Goal: Book appointment/travel/reservation

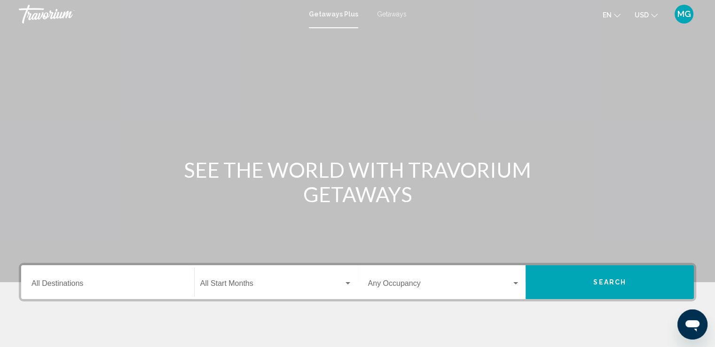
click at [578, 279] on button "Search" at bounding box center [610, 282] width 168 height 34
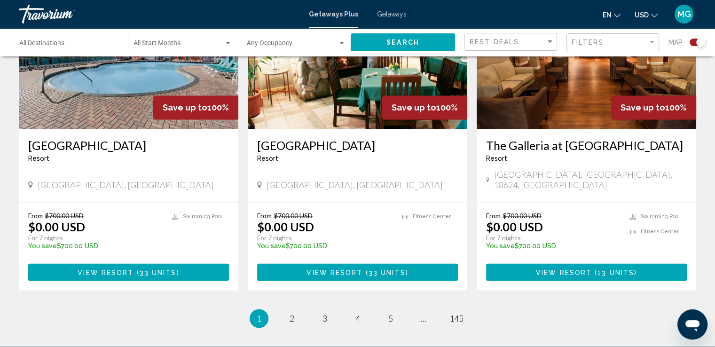
scroll to position [1428, 0]
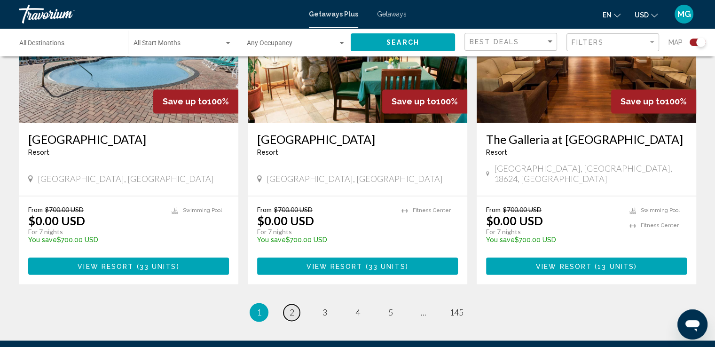
click at [287, 304] on link "page 2" at bounding box center [291, 312] width 16 height 16
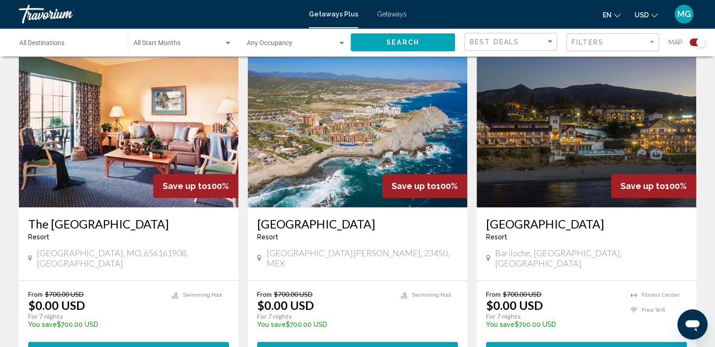
scroll to position [351, 0]
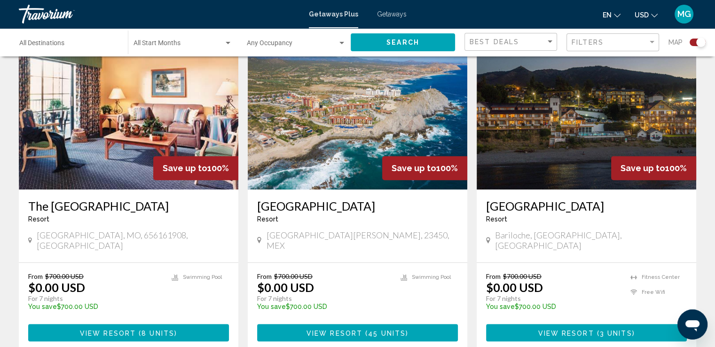
click at [28, 329] on button "View Resort ( 8 units )" at bounding box center [128, 332] width 201 height 17
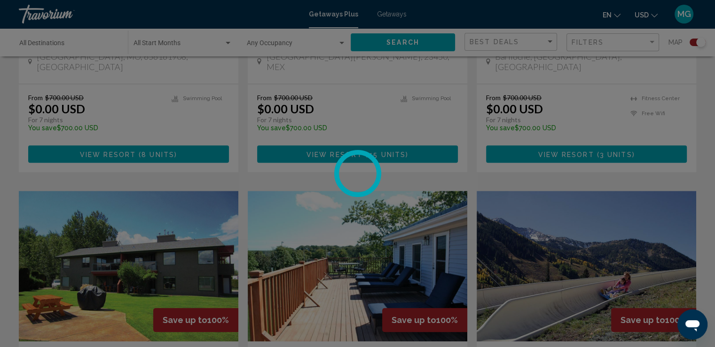
scroll to position [530, 0]
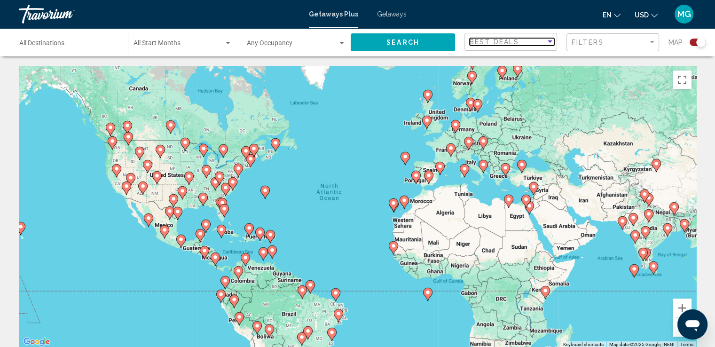
click at [550, 39] on div "Sort by" at bounding box center [550, 42] width 8 height 8
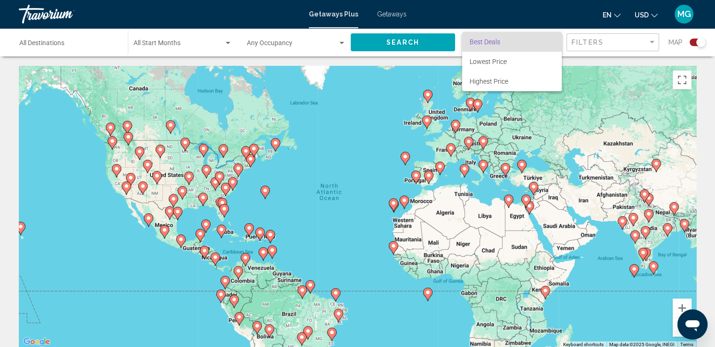
click at [347, 45] on div at bounding box center [357, 173] width 715 height 347
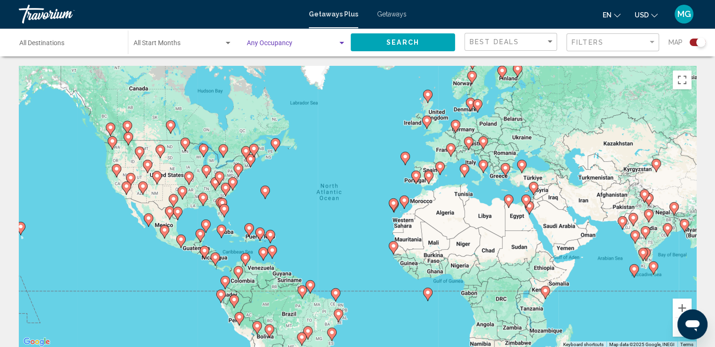
click at [343, 42] on div "Search widget" at bounding box center [341, 43] width 5 height 2
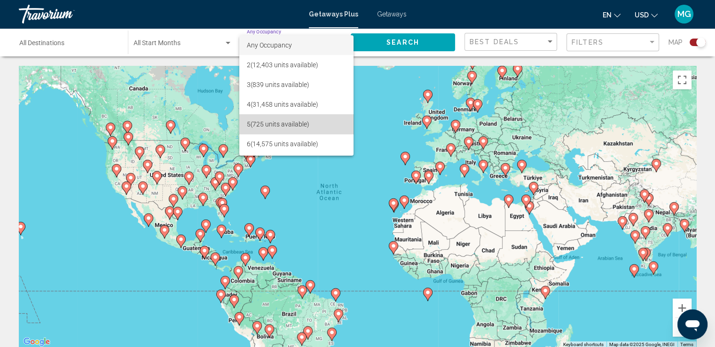
click at [301, 123] on span "5 (725 units available)" at bounding box center [296, 124] width 99 height 20
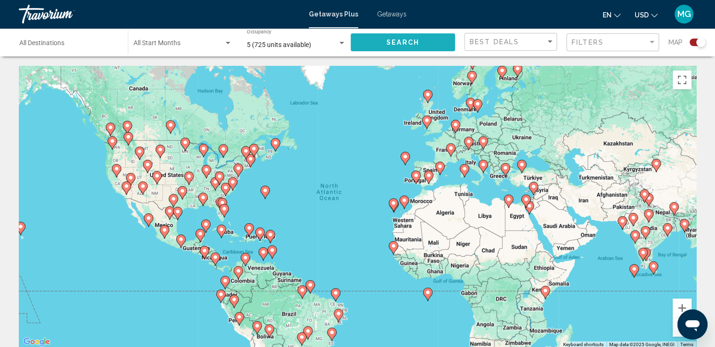
click at [406, 44] on span "Search" at bounding box center [402, 43] width 33 height 8
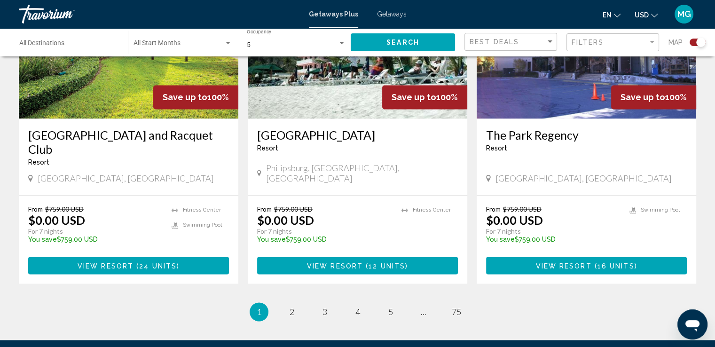
scroll to position [1429, 0]
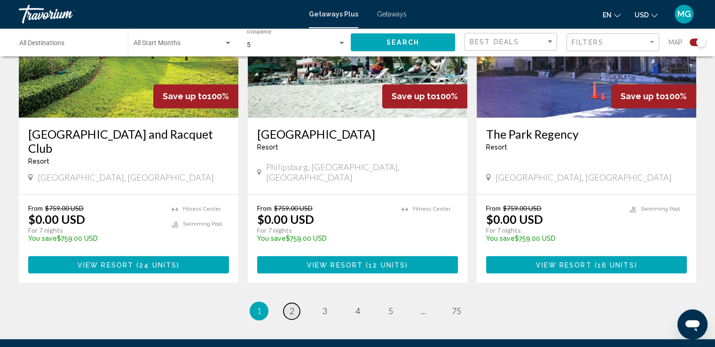
click at [293, 306] on span "2" at bounding box center [292, 311] width 5 height 10
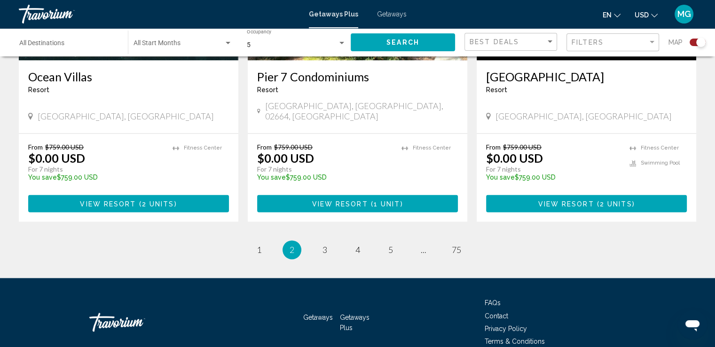
scroll to position [1476, 0]
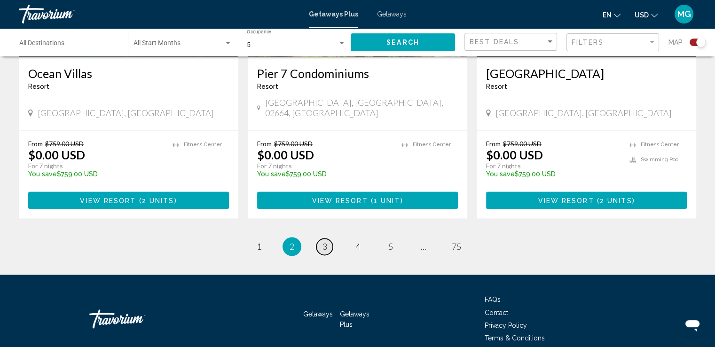
click at [323, 241] on span "3" at bounding box center [325, 246] width 5 height 10
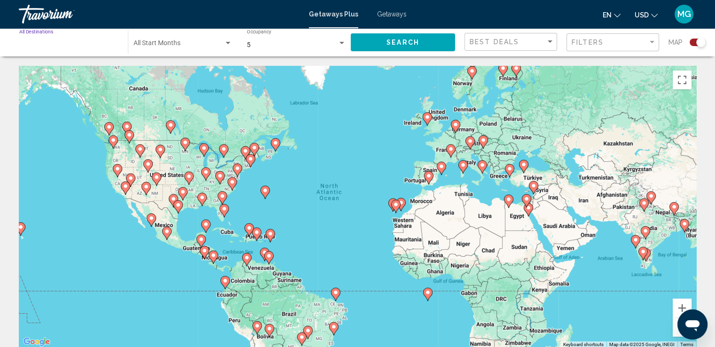
click at [82, 41] on input "Destination All Destinations" at bounding box center [68, 45] width 99 height 8
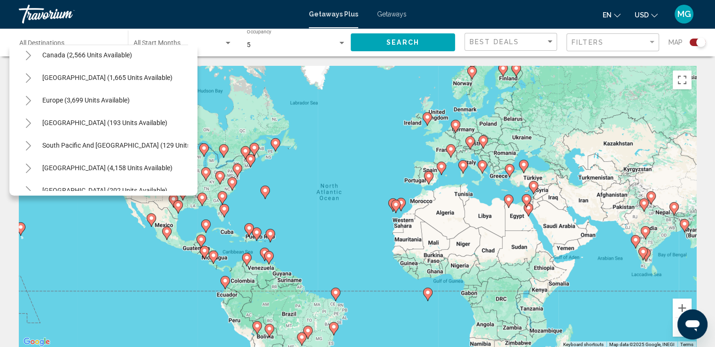
scroll to position [65, 0]
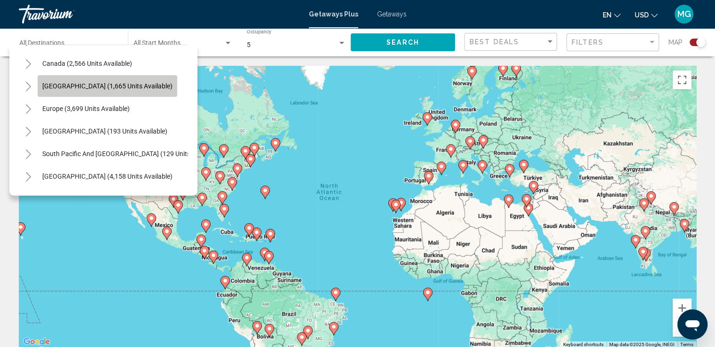
click at [139, 88] on span "[GEOGRAPHIC_DATA] (1,665 units available)" at bounding box center [107, 86] width 130 height 8
type input "**********"
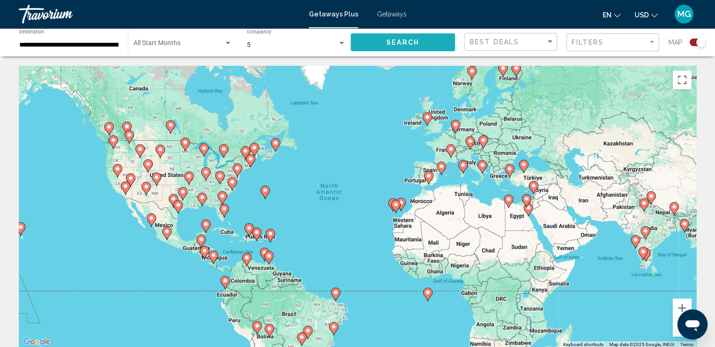
click at [398, 46] on span "Search" at bounding box center [402, 43] width 33 height 8
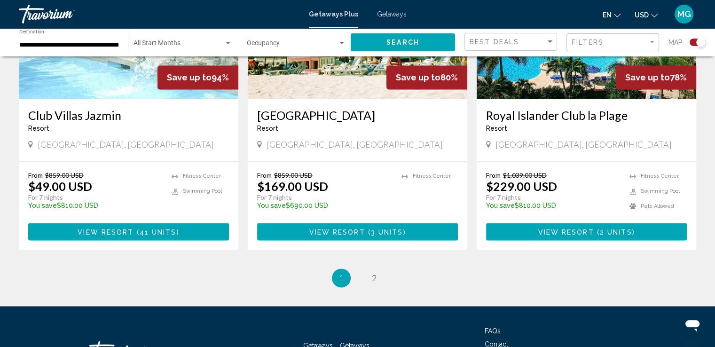
scroll to position [1490, 0]
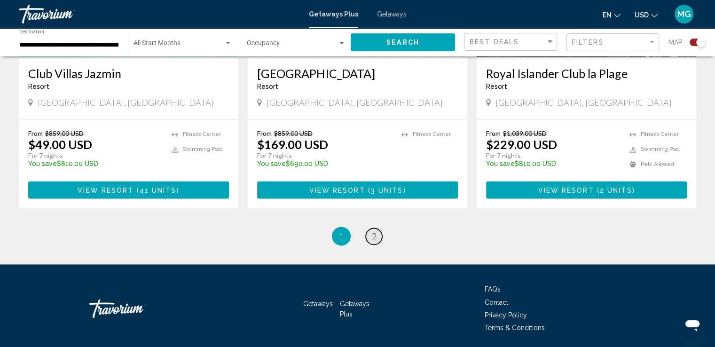
click at [376, 228] on link "page 2" at bounding box center [374, 236] width 16 height 16
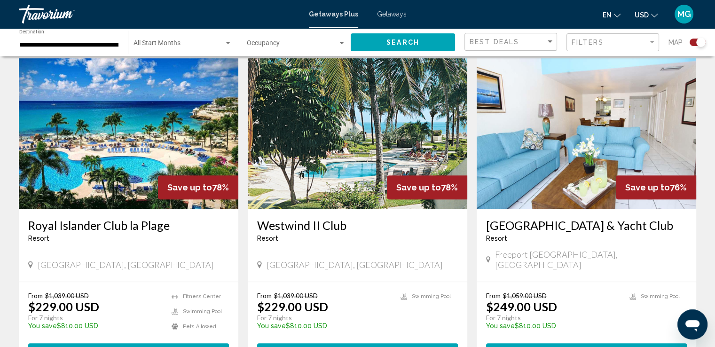
scroll to position [320, 0]
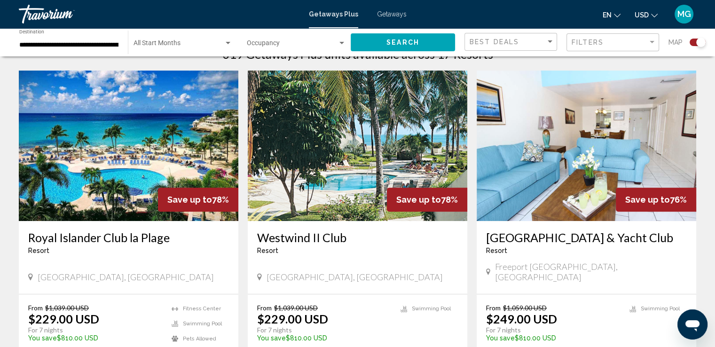
click at [128, 167] on img "Main content" at bounding box center [129, 146] width 220 height 150
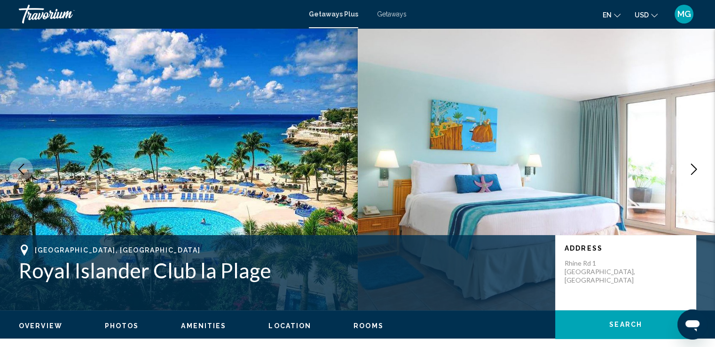
click at [696, 169] on icon "Next image" at bounding box center [694, 169] width 6 height 11
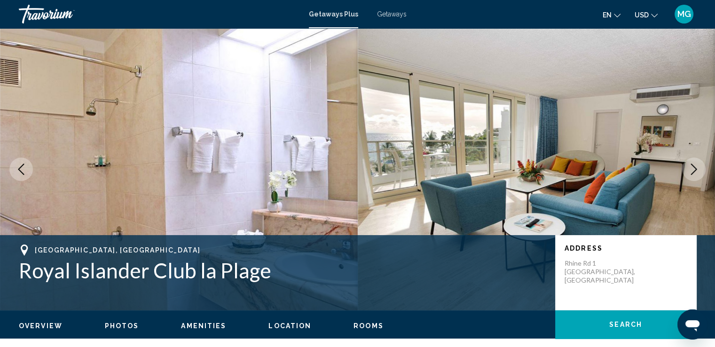
click at [696, 169] on icon "Next image" at bounding box center [694, 169] width 6 height 11
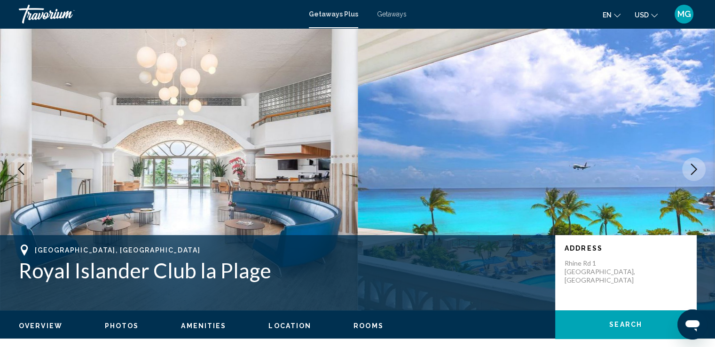
click at [696, 169] on icon "Next image" at bounding box center [694, 169] width 6 height 11
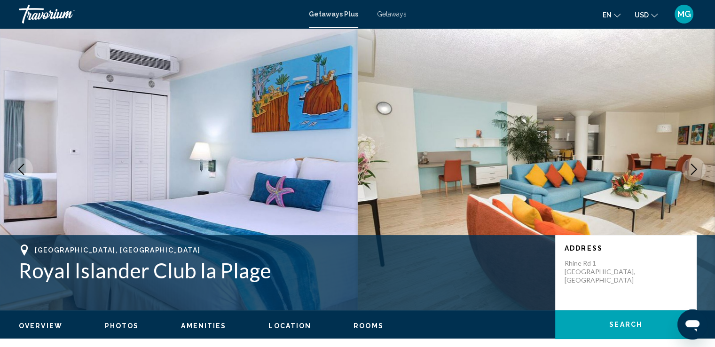
click at [696, 169] on icon "Next image" at bounding box center [694, 169] width 6 height 11
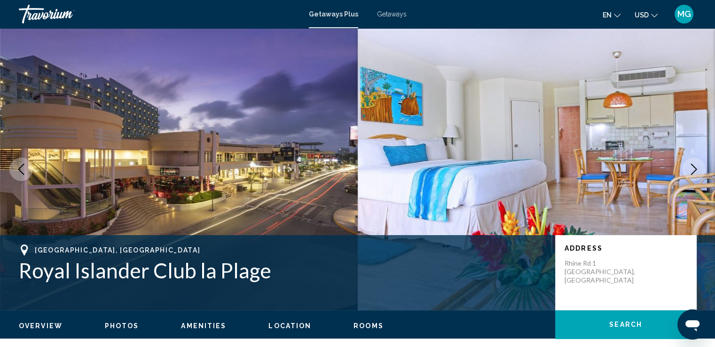
click at [696, 169] on icon "Next image" at bounding box center [694, 169] width 6 height 11
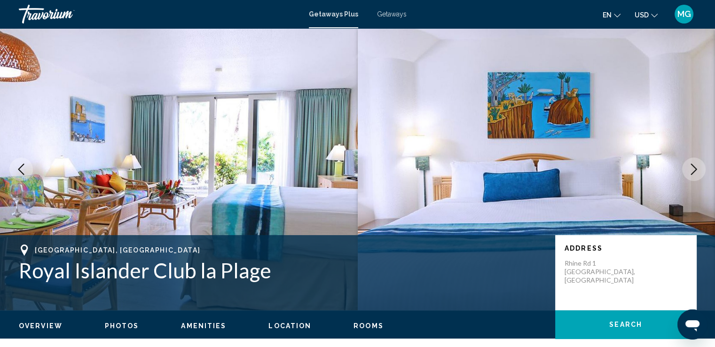
click at [696, 169] on icon "Next image" at bounding box center [694, 169] width 6 height 11
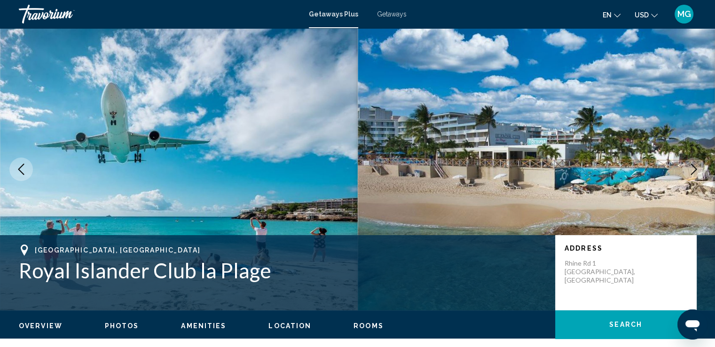
click at [696, 169] on icon "Next image" at bounding box center [694, 169] width 6 height 11
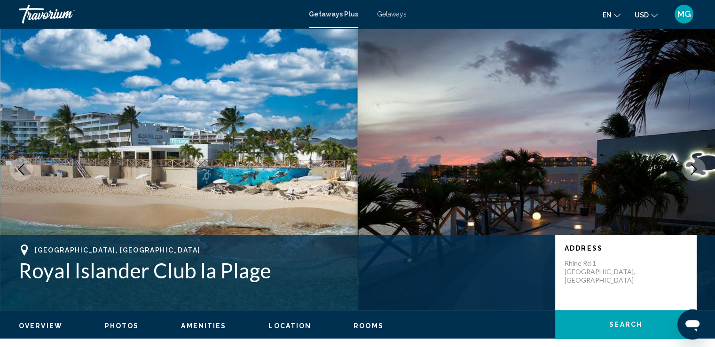
click at [696, 169] on icon "Next image" at bounding box center [694, 169] width 6 height 11
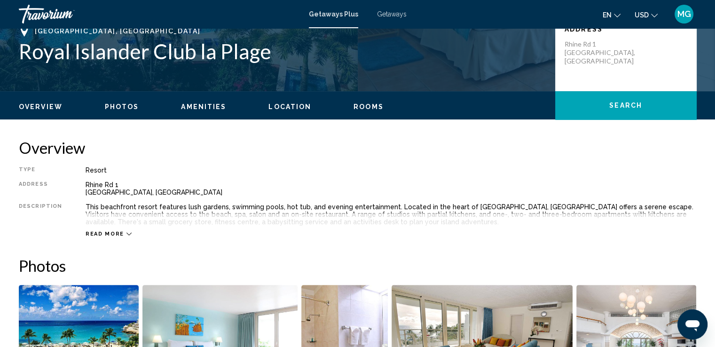
scroll to position [263, 0]
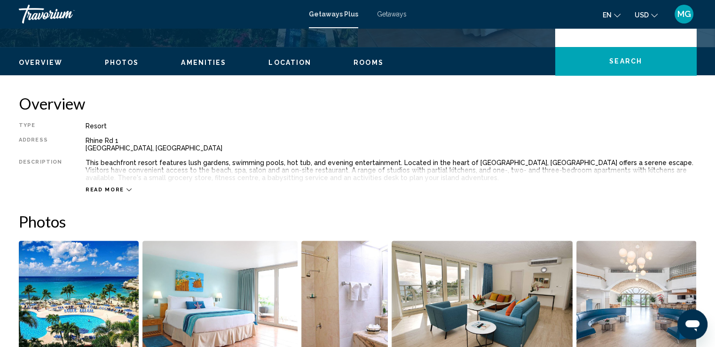
click at [126, 188] on icon "Main content" at bounding box center [128, 189] width 5 height 5
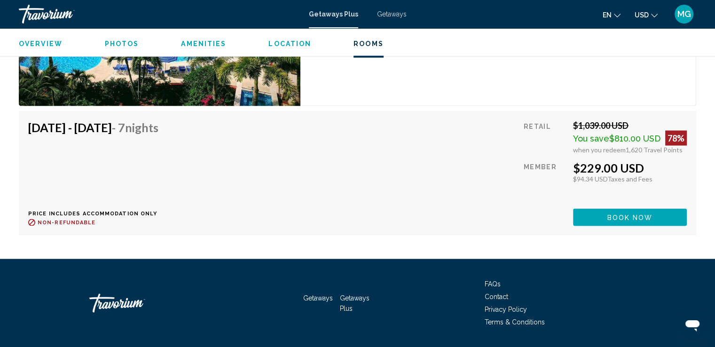
scroll to position [1894, 0]
